Goal: Information Seeking & Learning: Learn about a topic

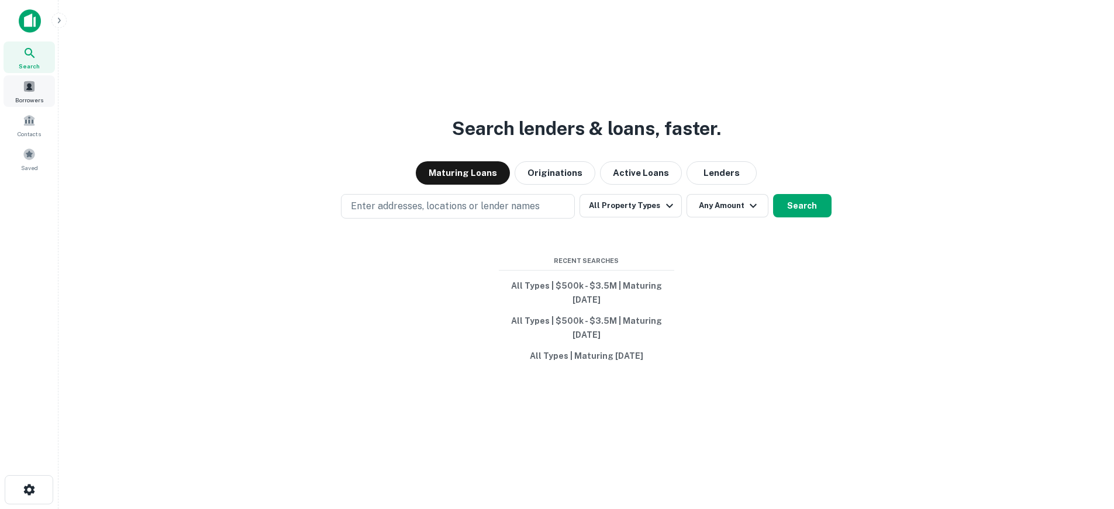
click at [36, 92] on div "Borrowers" at bounding box center [29, 91] width 51 height 32
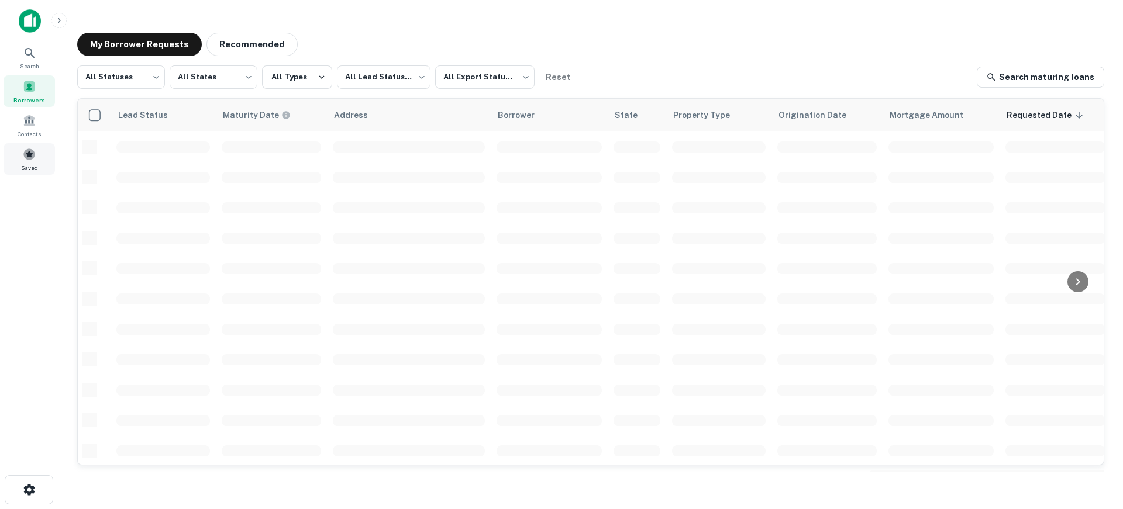
click at [30, 156] on span at bounding box center [29, 154] width 13 height 13
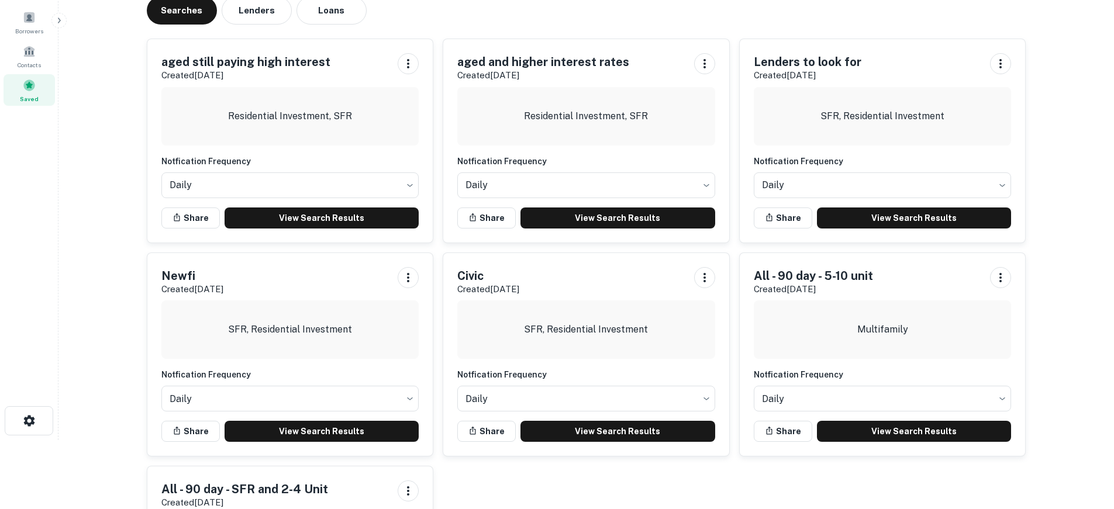
scroll to position [117, 0]
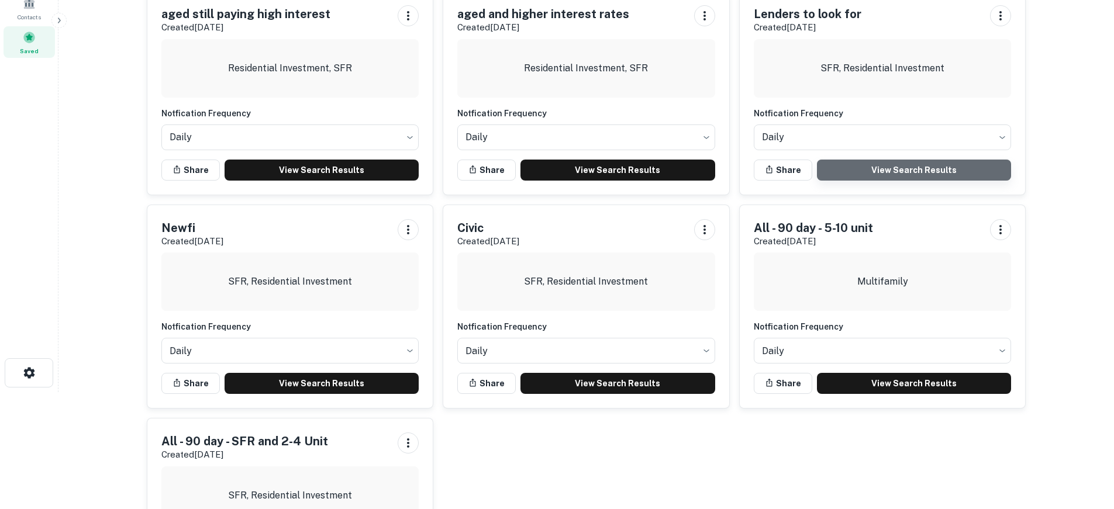
click at [897, 167] on link "View Search Results" at bounding box center [914, 170] width 195 height 21
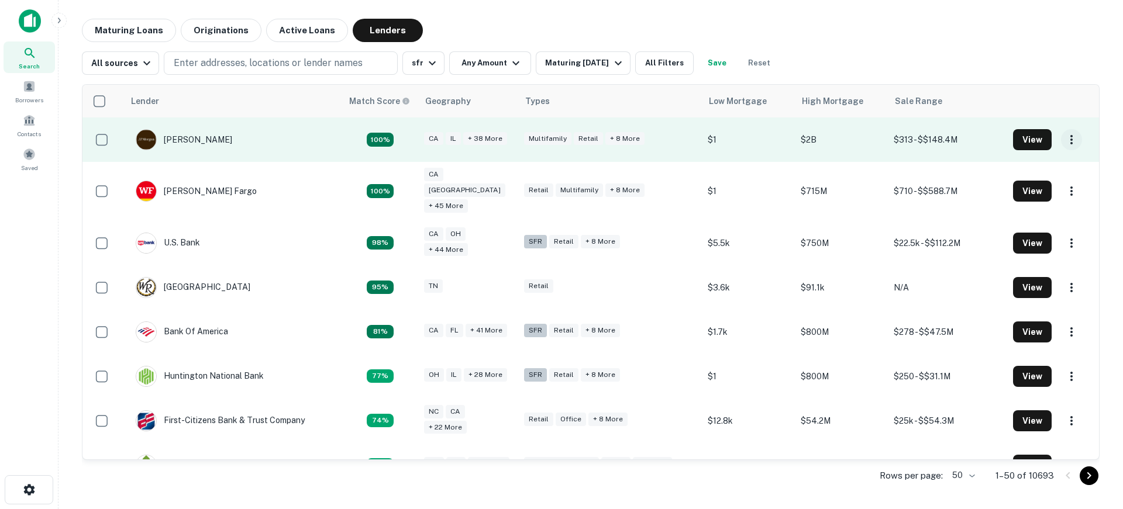
click at [1070, 137] on icon "button" at bounding box center [1071, 139] width 2 height 9
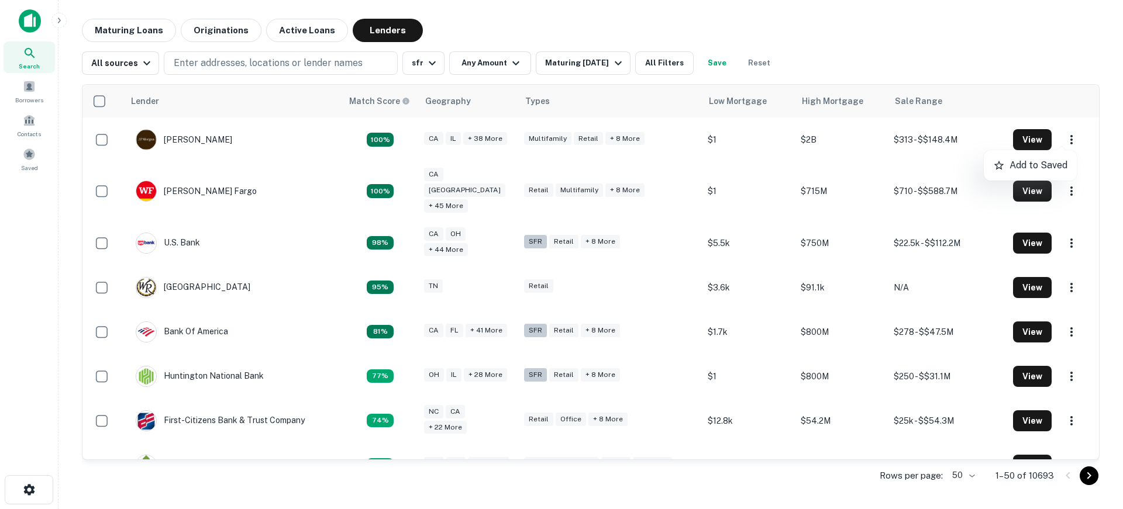
click at [1033, 135] on div at bounding box center [561, 254] width 1123 height 509
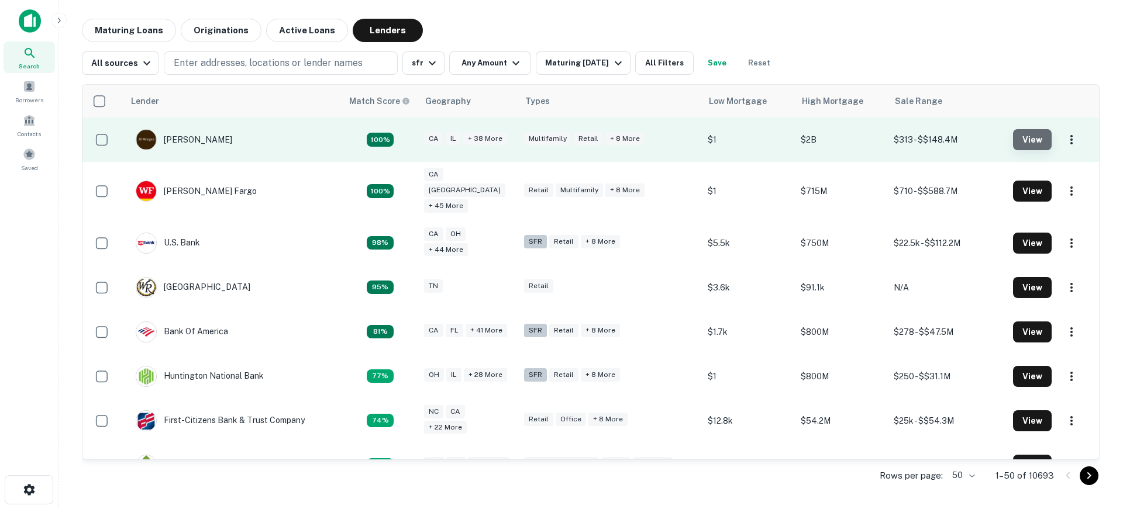
click at [1013, 136] on button "View" at bounding box center [1032, 139] width 39 height 21
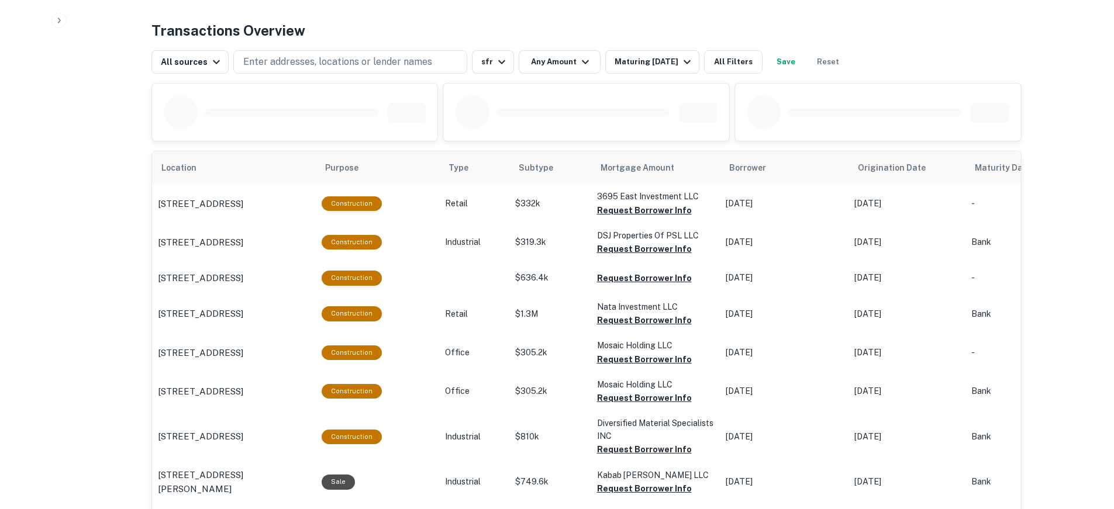
scroll to position [585, 0]
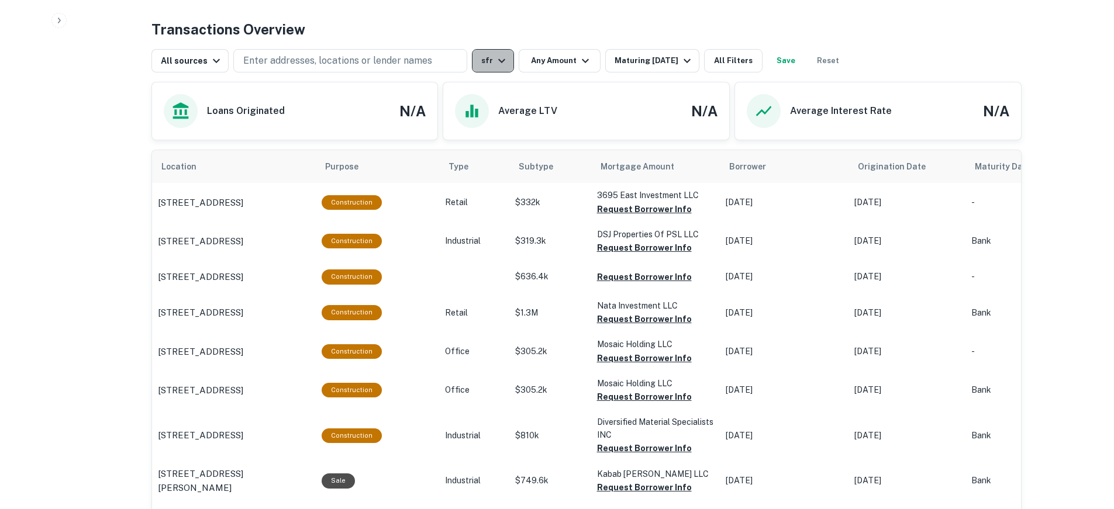
click at [498, 57] on icon "button" at bounding box center [502, 61] width 14 height 14
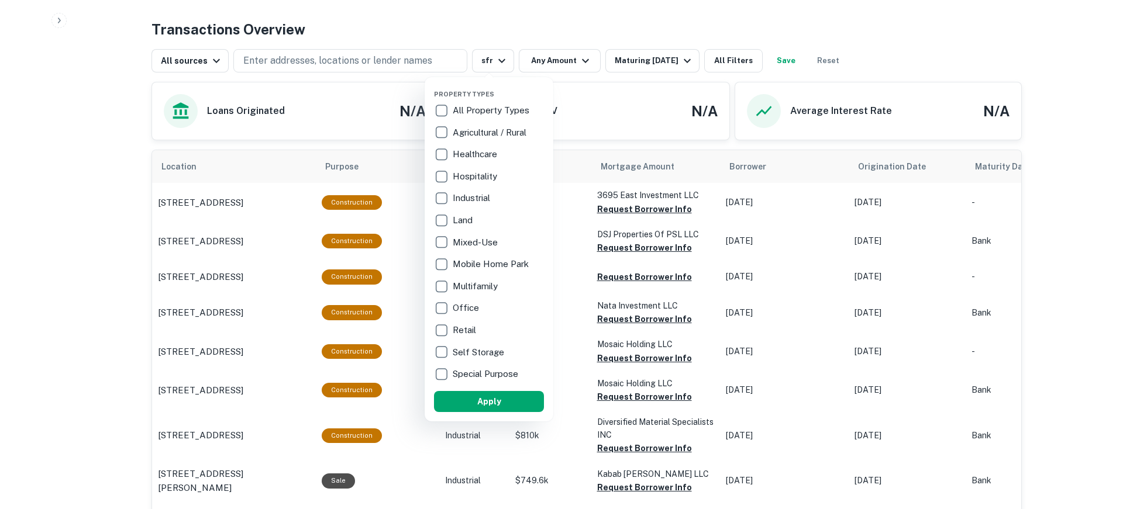
click at [485, 286] on p "Multifamily" at bounding box center [476, 286] width 47 height 14
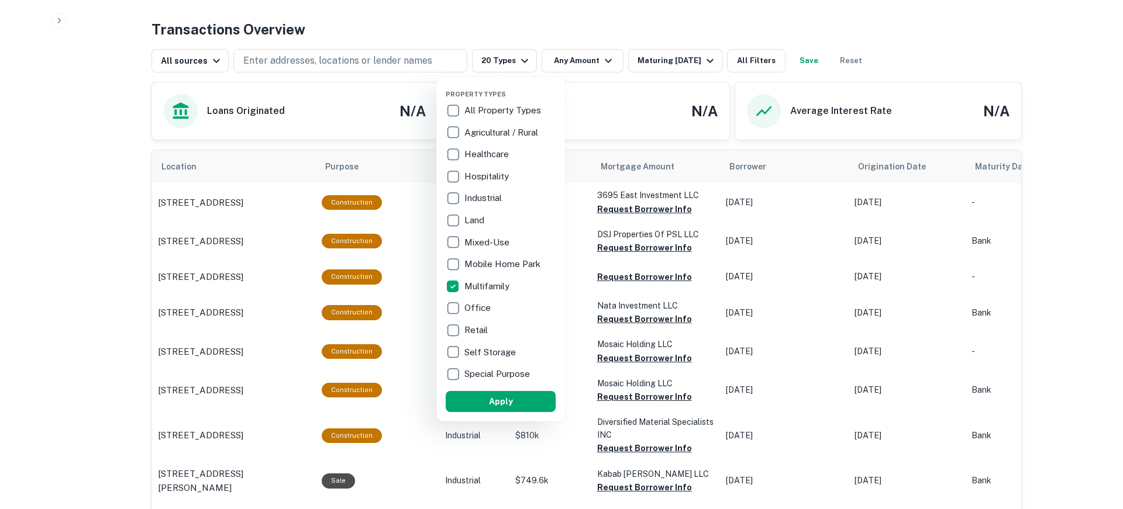
click at [491, 239] on p "Mixed-Use" at bounding box center [487, 243] width 47 height 14
click at [516, 403] on button "Apply" at bounding box center [500, 401] width 110 height 21
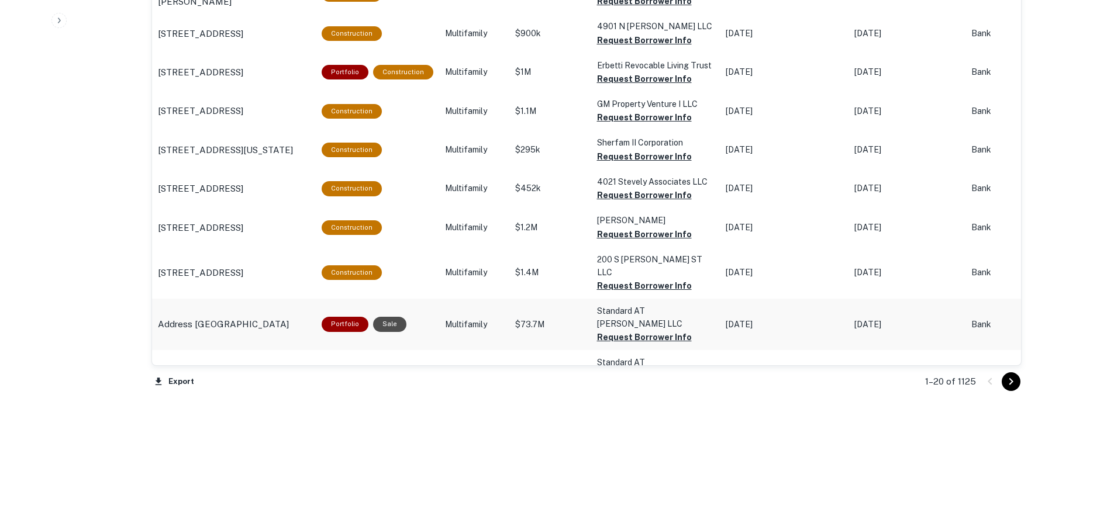
scroll to position [1234, 0]
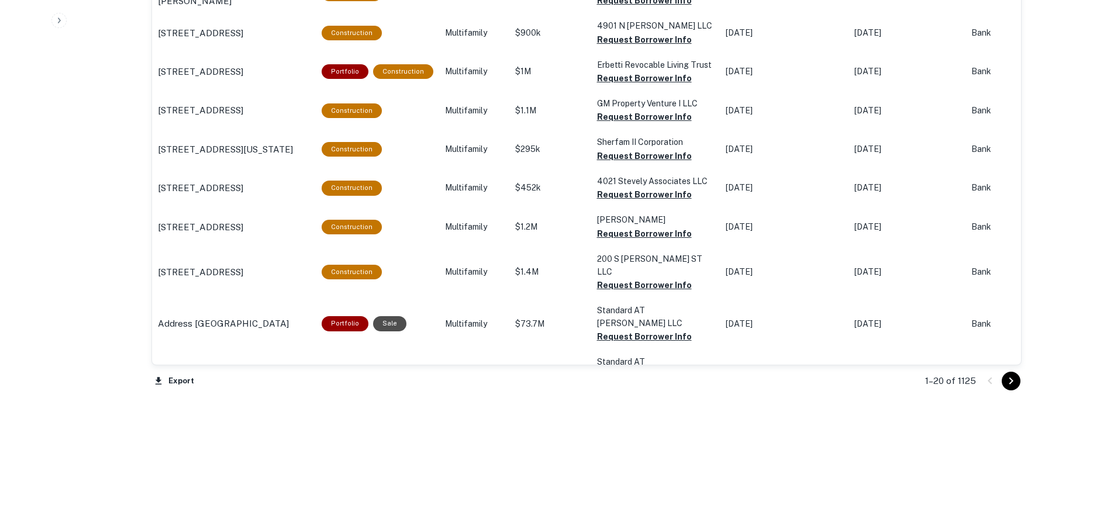
click at [1009, 371] on div "1–20 of 1125" at bounding box center [966, 381] width 111 height 32
click at [1009, 375] on icon "Go to next page" at bounding box center [1011, 381] width 14 height 14
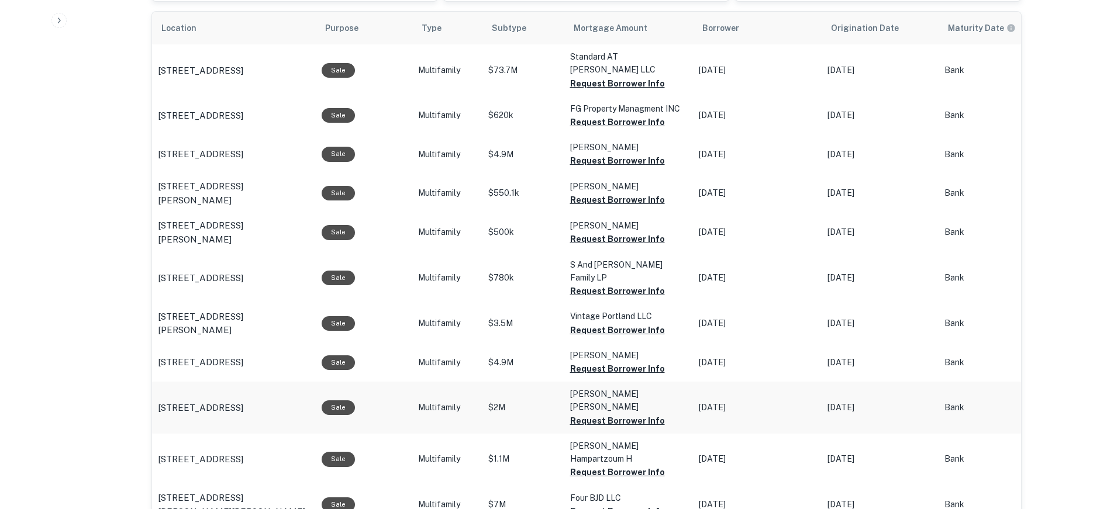
scroll to position [729, 0]
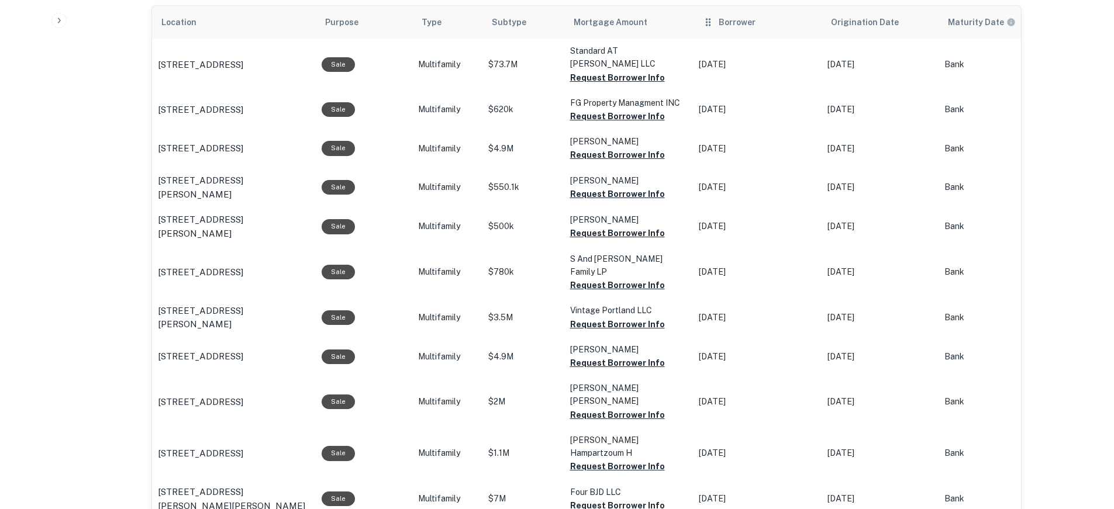
click at [729, 26] on span "Borrower" at bounding box center [737, 22] width 37 height 14
